Goal: Transaction & Acquisition: Download file/media

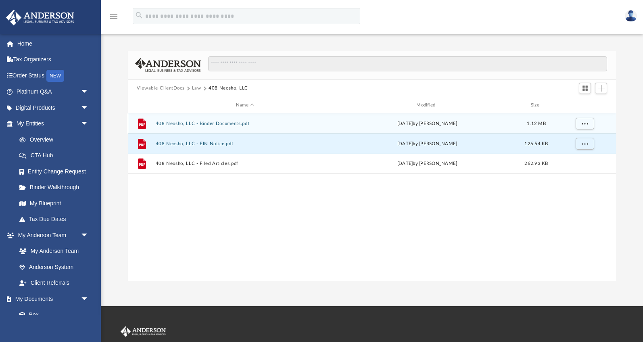
scroll to position [183, 487]
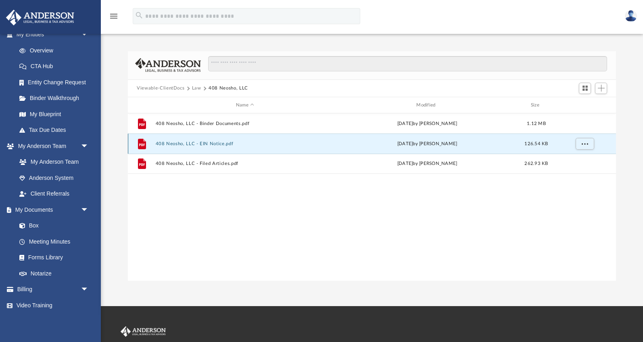
click at [212, 142] on button "408 Neosho, LLC - EIN Notice.pdf" at bounding box center [245, 143] width 179 height 5
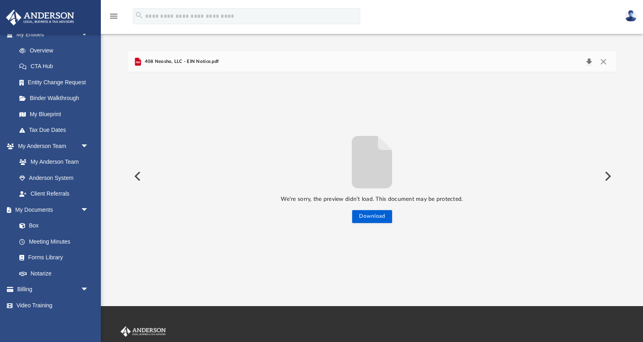
click at [589, 60] on button "Download" at bounding box center [588, 61] width 15 height 11
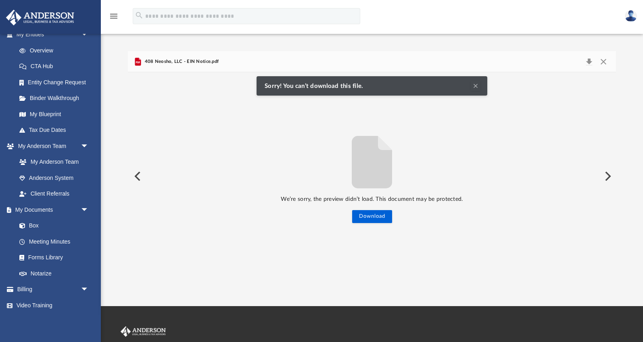
click at [272, 65] on div "408 Neosho, LLC - EIN Notice.pdf" at bounding box center [372, 61] width 488 height 21
click at [372, 218] on button "Download" at bounding box center [372, 216] width 40 height 13
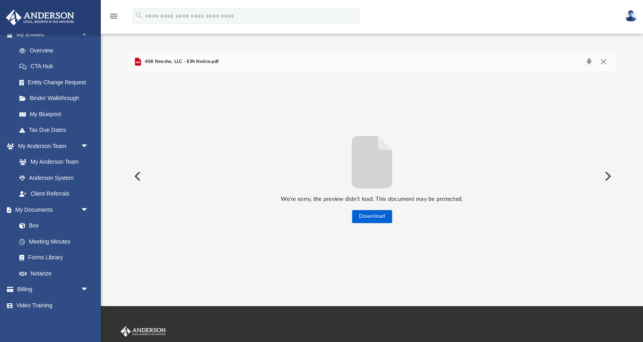
click at [177, 56] on div "408 Neosho, LLC - EIN Notice.pdf" at bounding box center [372, 61] width 488 height 21
click at [139, 175] on button "Preview" at bounding box center [137, 176] width 18 height 23
click at [139, 175] on div "We’re sorry, the preview didn’t load. This document may be protected. Download" at bounding box center [372, 177] width 488 height 94
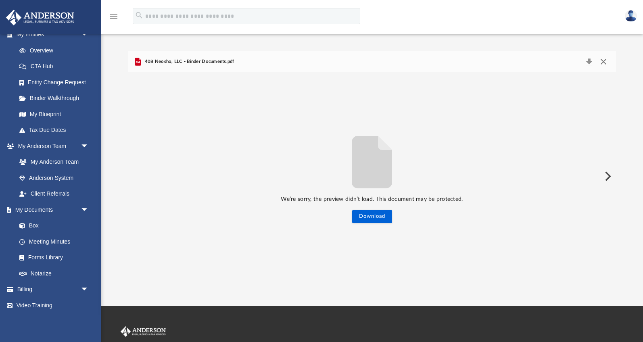
click at [603, 62] on button "Close" at bounding box center [602, 61] width 15 height 11
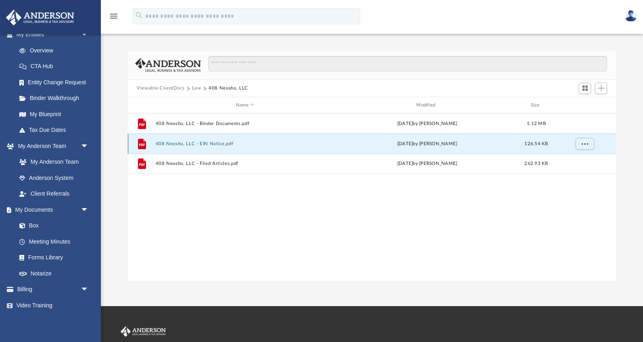
click at [247, 140] on div "File 408 Neosho, LLC - EIN Notice.pdf [DATE] by [PERSON_NAME] 126.54 KB" at bounding box center [372, 143] width 488 height 20
click at [166, 142] on button "408 Neosho, LLC - EIN Notice.pdf" at bounding box center [245, 143] width 179 height 5
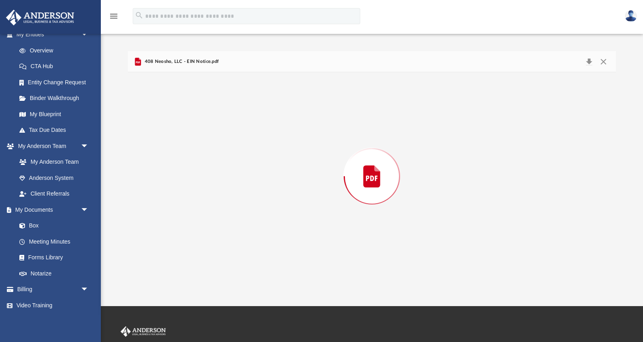
click at [166, 142] on div "Preview" at bounding box center [372, 176] width 488 height 208
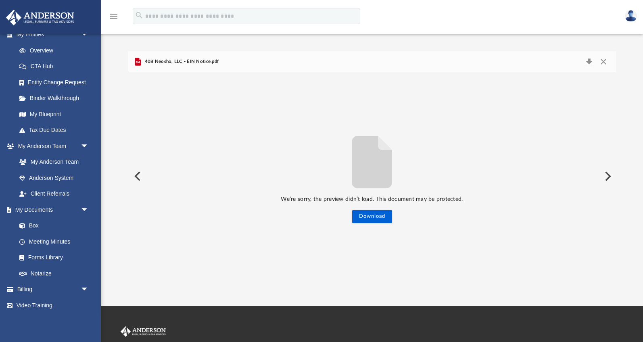
click at [360, 161] on icon "File preview" at bounding box center [372, 162] width 40 height 52
click at [202, 60] on span "408 Neosho, LLC - EIN Notice.pdf" at bounding box center [181, 61] width 76 height 7
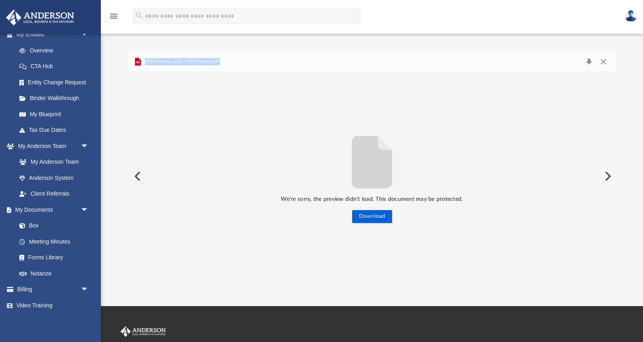
click at [202, 60] on span "408 Neosho, LLC - EIN Notice.pdf" at bounding box center [181, 61] width 76 height 7
click at [607, 175] on button "Preview" at bounding box center [607, 176] width 18 height 23
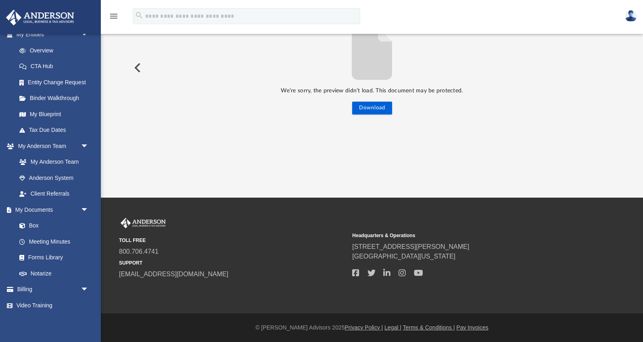
scroll to position [0, 0]
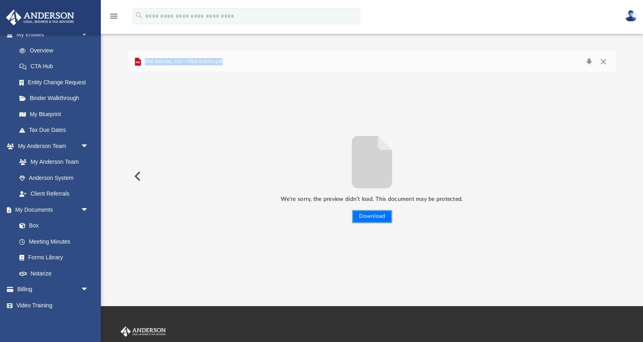
click at [374, 214] on button "Download" at bounding box center [372, 216] width 40 height 13
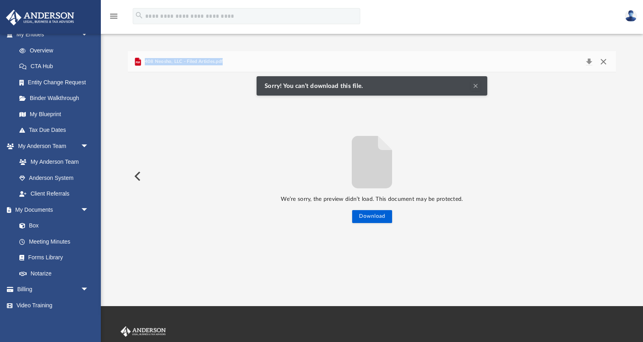
click at [606, 61] on button "Close" at bounding box center [602, 61] width 15 height 11
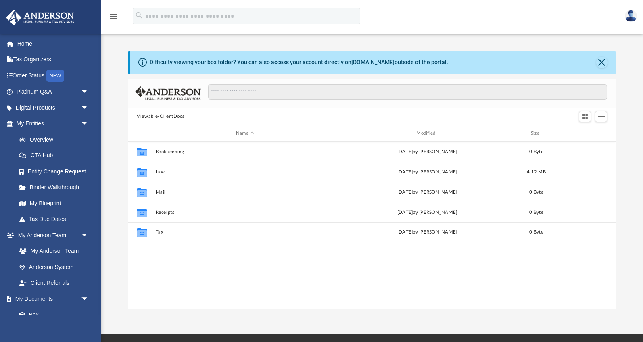
scroll to position [183, 487]
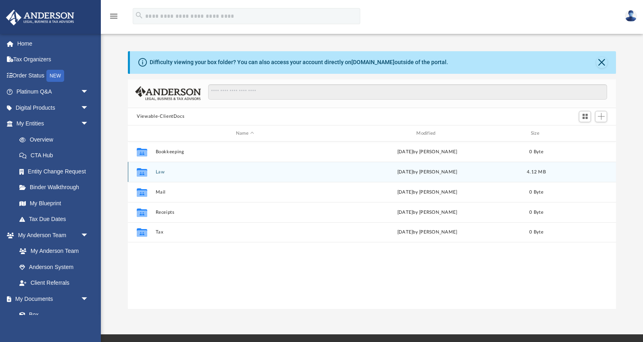
click at [160, 167] on div "Collaborated Folder Law Thu Aug 28 2025 by Amber Johnson 4.12 MB" at bounding box center [372, 172] width 488 height 20
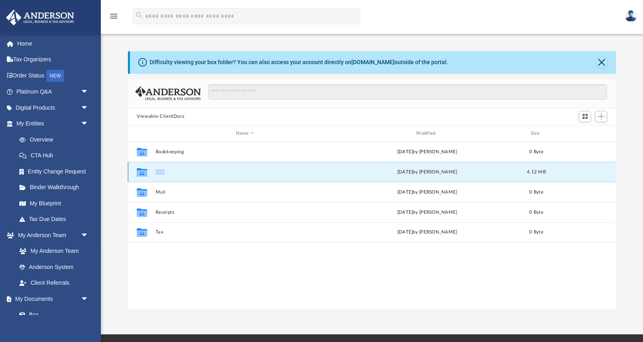
click at [160, 167] on div "Collaborated Folder Law Thu Aug 28 2025 by Amber Johnson 4.12 MB" at bounding box center [372, 172] width 488 height 20
click at [164, 169] on button "Law" at bounding box center [245, 171] width 179 height 5
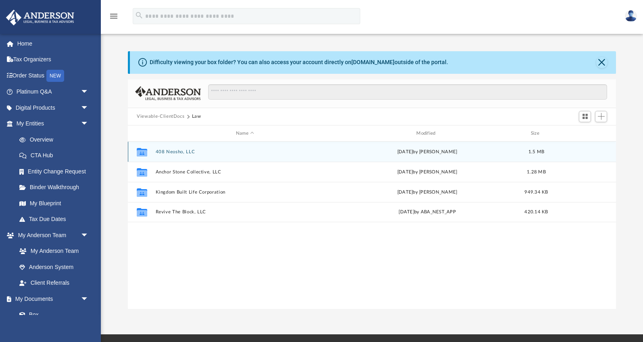
click at [189, 149] on button "408 Neosho, LLC" at bounding box center [245, 151] width 179 height 5
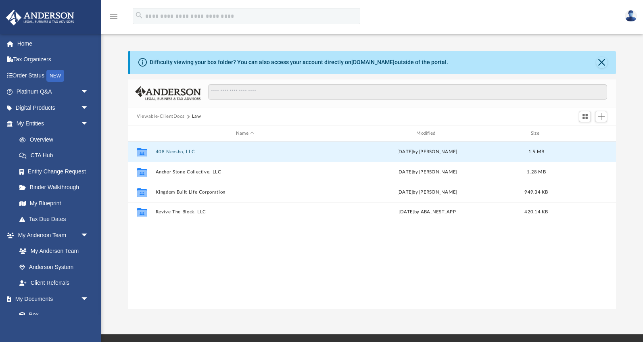
click at [189, 149] on button "408 Neosho, LLC" at bounding box center [245, 151] width 179 height 5
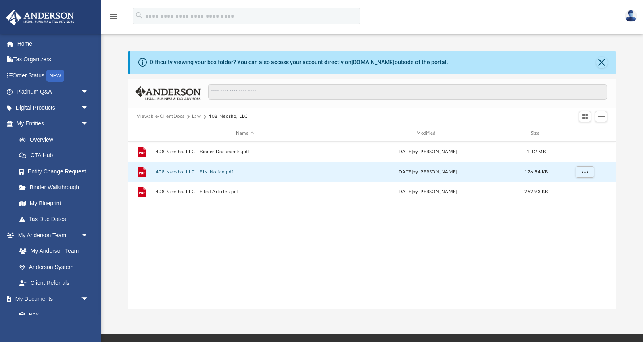
click at [213, 169] on button "408 Neosho, LLC - EIN Notice.pdf" at bounding box center [245, 171] width 179 height 5
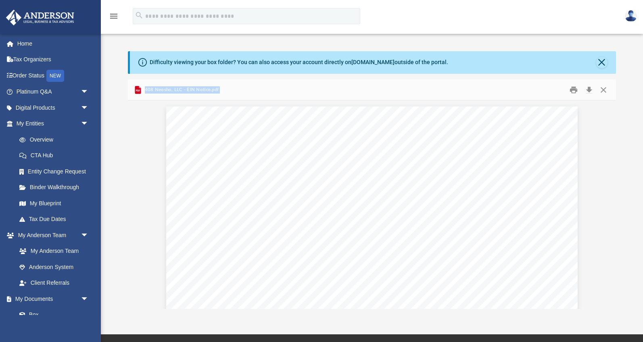
scroll to position [544, 0]
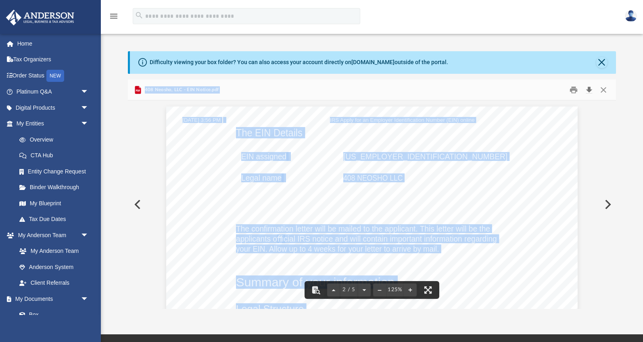
click at [589, 90] on button "Download" at bounding box center [588, 89] width 15 height 12
click at [602, 61] on button "Close" at bounding box center [601, 62] width 11 height 11
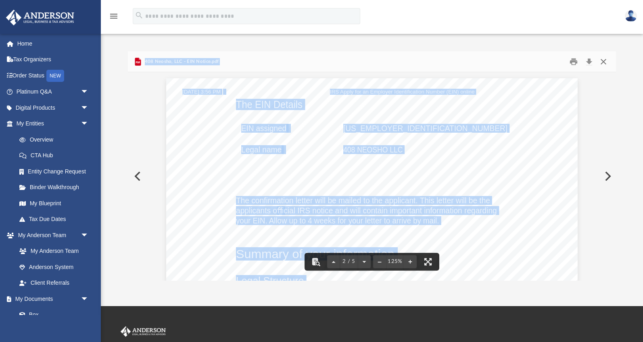
click at [602, 61] on button "Close" at bounding box center [602, 61] width 15 height 12
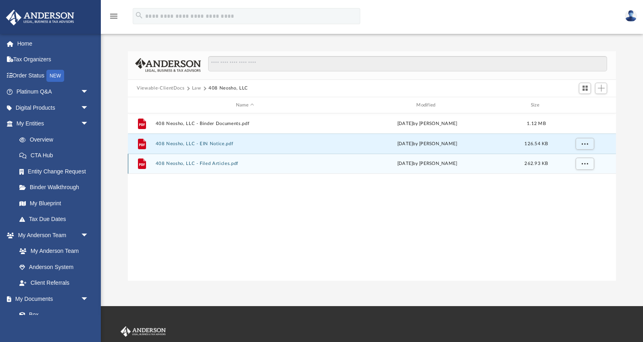
click at [229, 161] on button "408 Neosho, LLC - Filed Articles.pdf" at bounding box center [245, 163] width 179 height 5
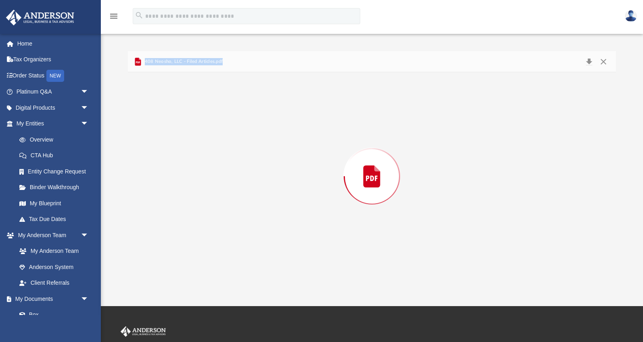
click at [229, 160] on div "Preview" at bounding box center [372, 176] width 488 height 208
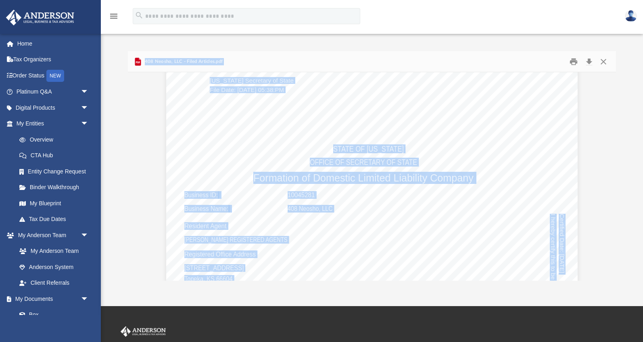
click at [229, 160] on div "Kansas Secretary of State File Date: 08/28/2025 05:38:PM STATE OF KANSAS OFFICE…" at bounding box center [371, 333] width 411 height 532
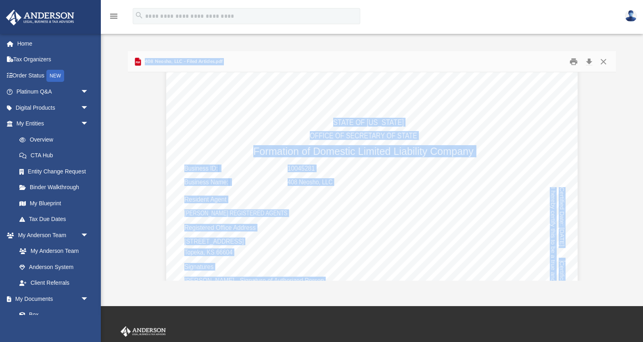
scroll to position [37, 0]
click at [588, 62] on button "Download" at bounding box center [588, 61] width 15 height 12
click at [295, 128] on div "Kansas Secretary of State File Date: 08/28/2025 05:38:PM STATE OF KANSAS OFFICE…" at bounding box center [371, 307] width 411 height 532
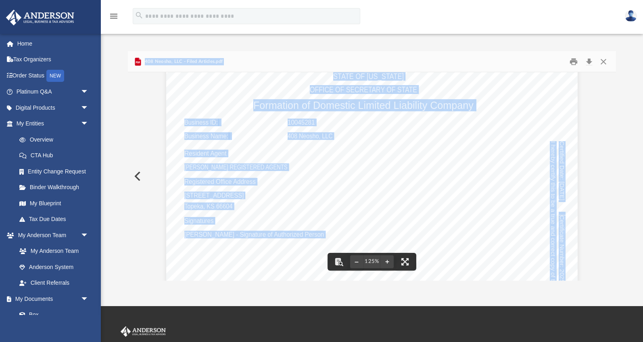
scroll to position [0, 0]
